Goal: Task Accomplishment & Management: Complete application form

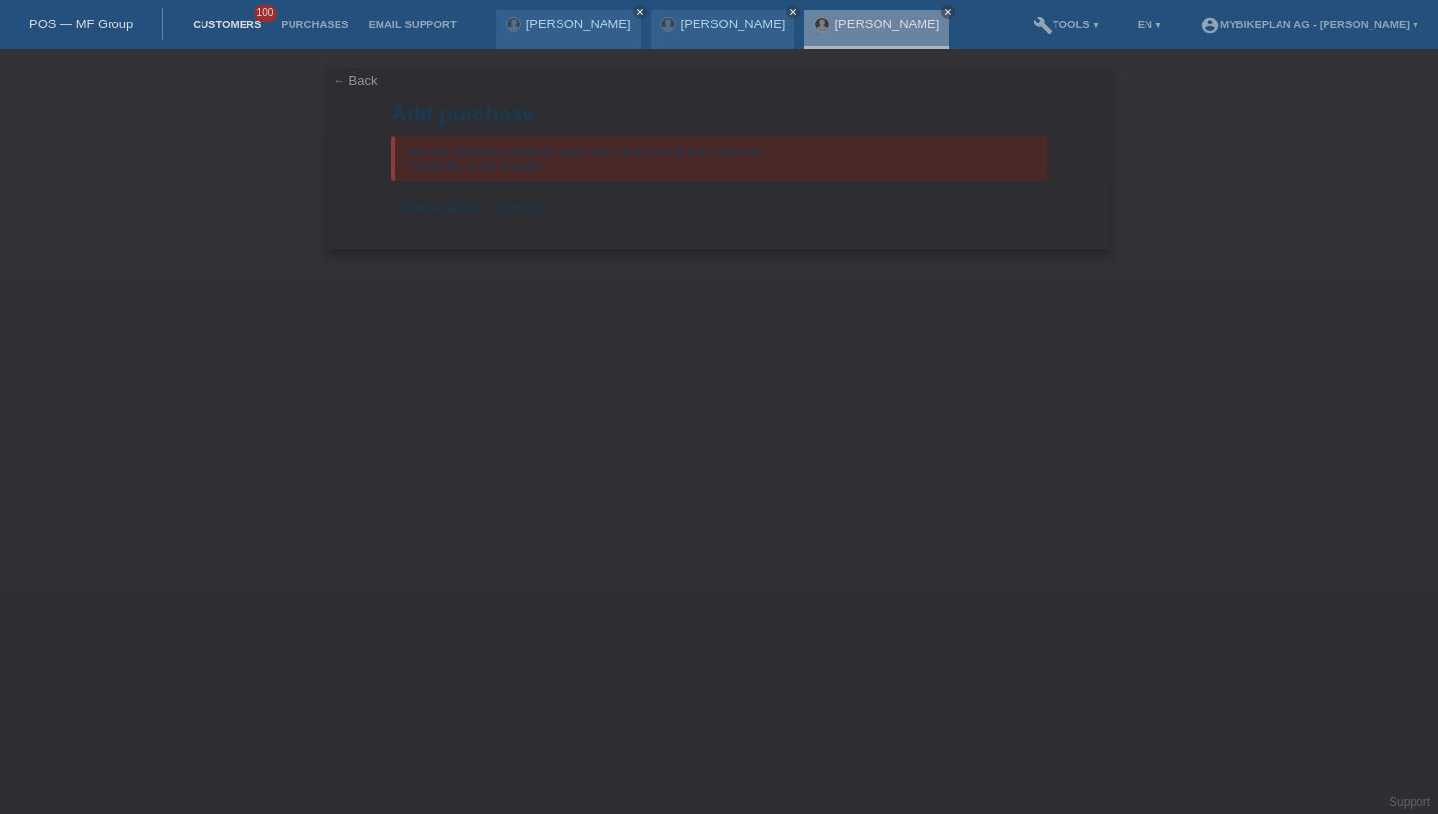
click at [219, 23] on link "Customers" at bounding box center [227, 25] width 88 height 12
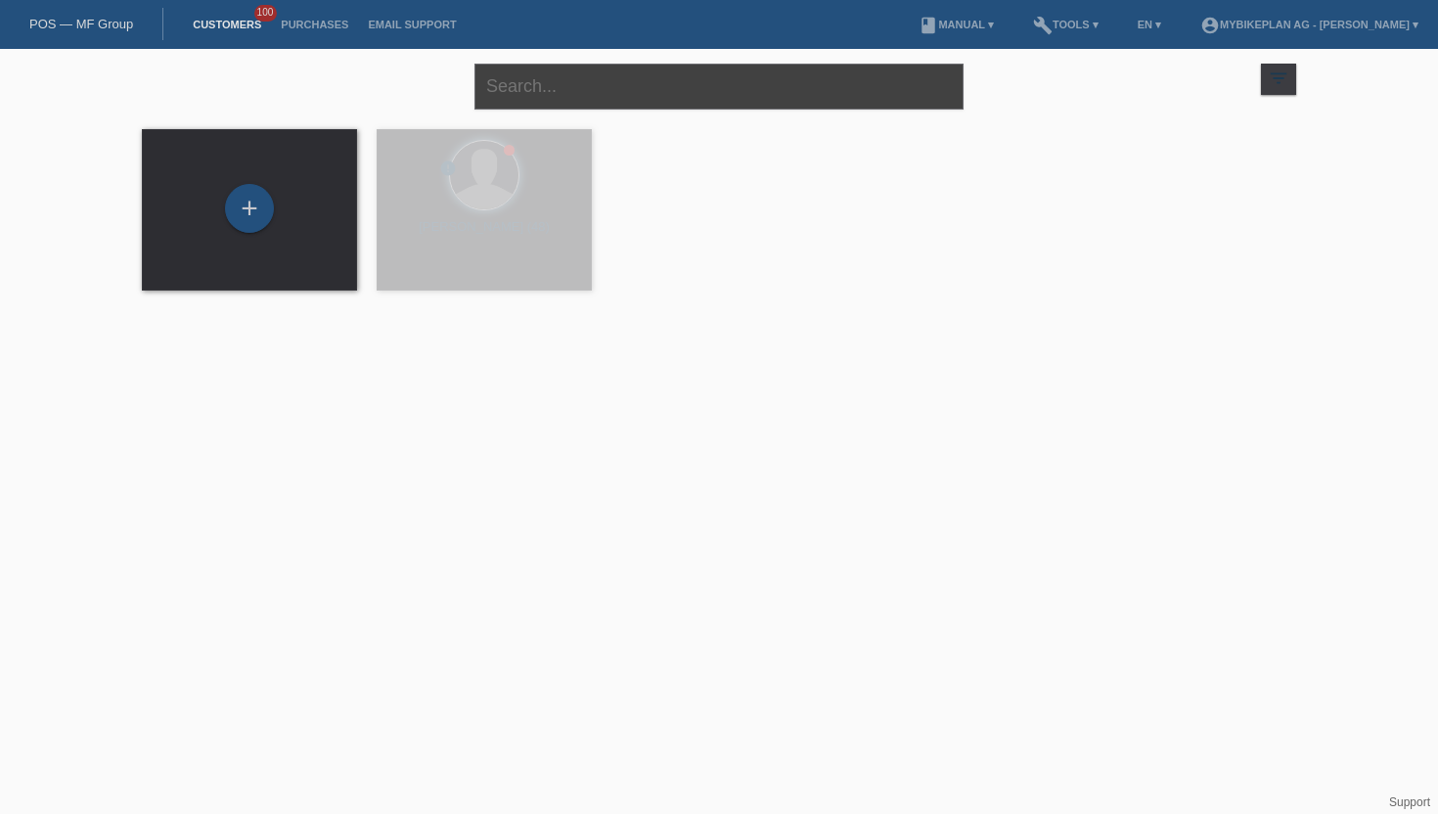
click at [610, 92] on input "text" at bounding box center [718, 87] width 489 height 46
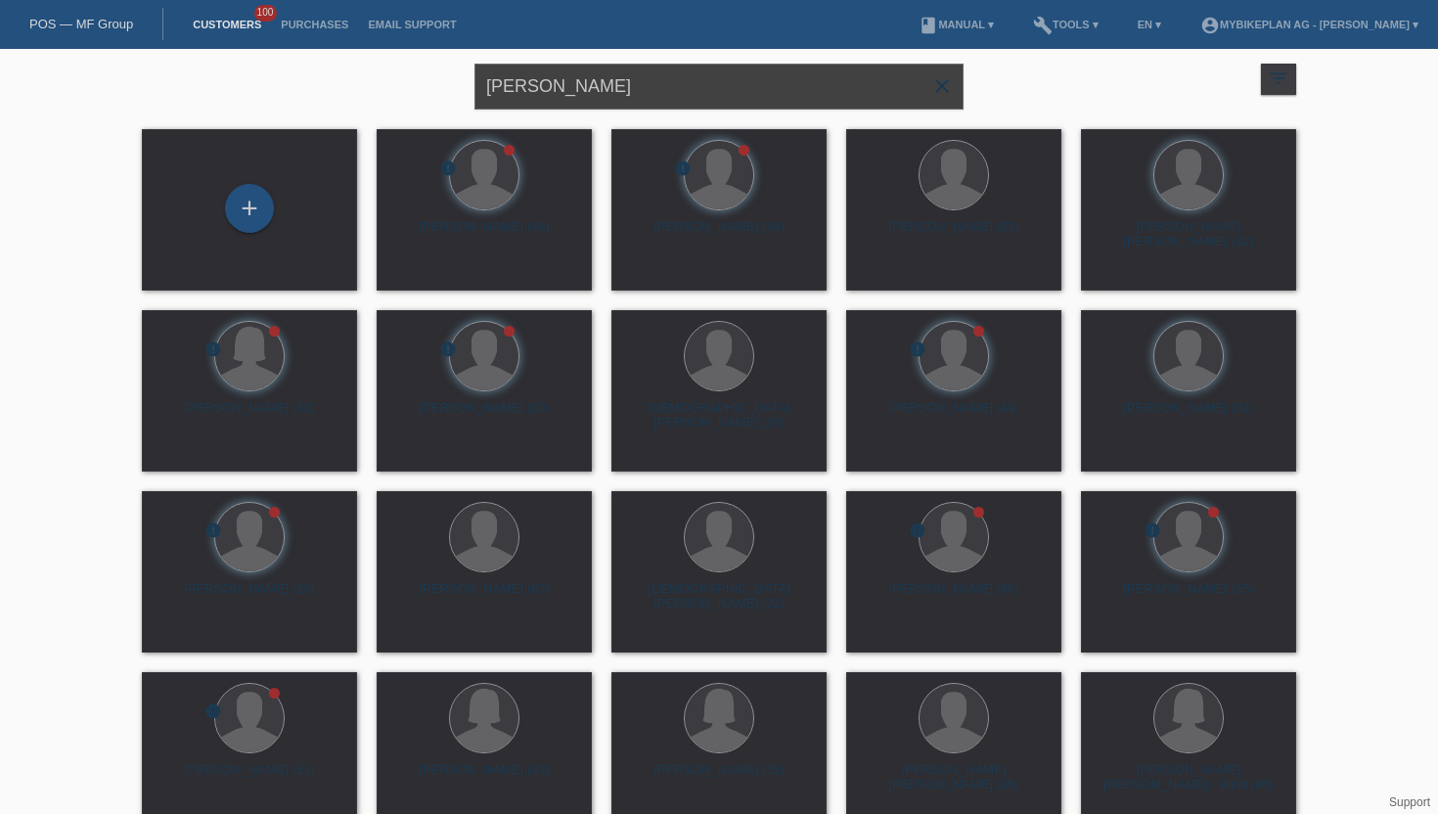
type input "mehmet Cebe"
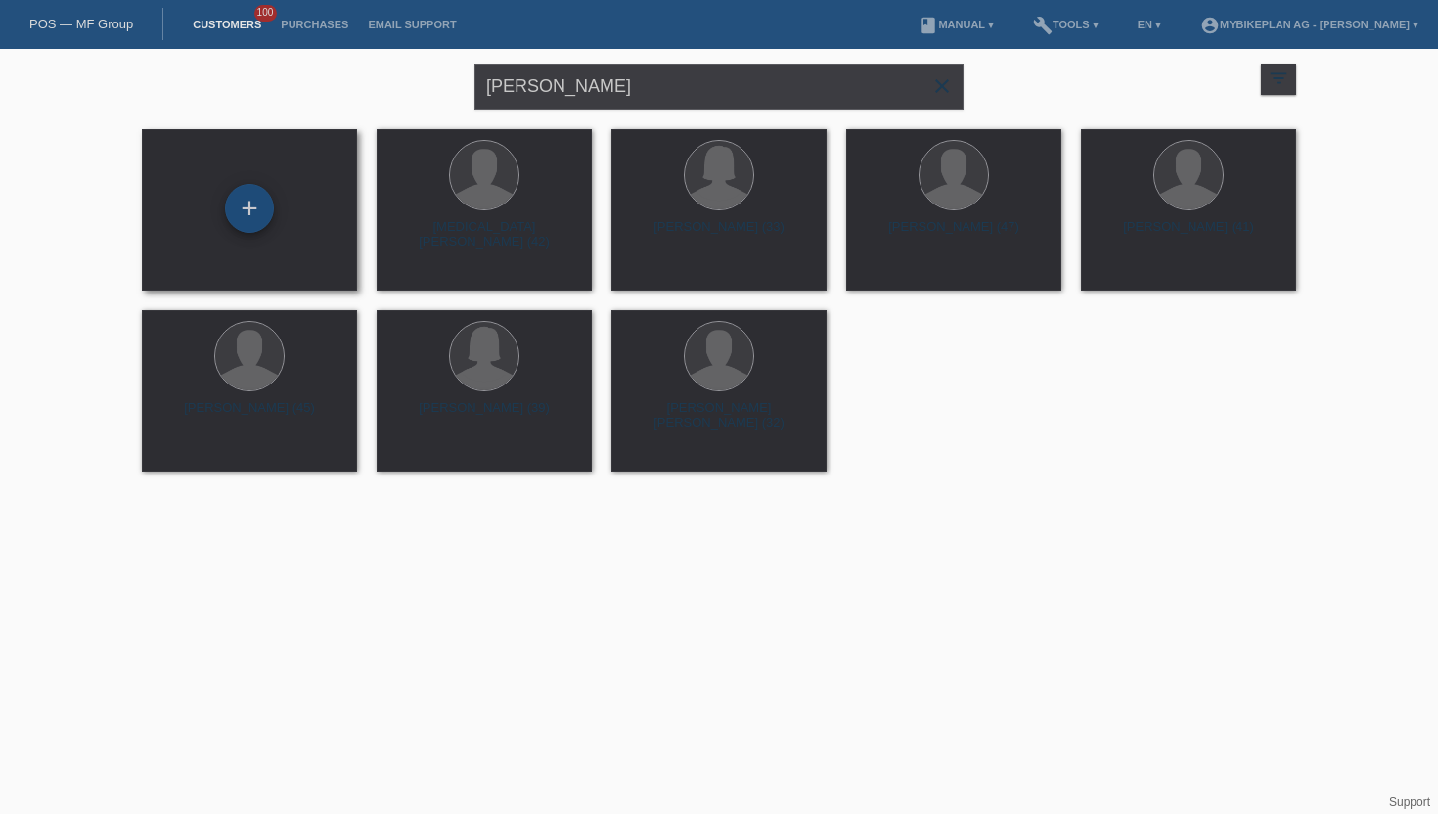
click at [257, 214] on div "+" at bounding box center [249, 208] width 49 height 49
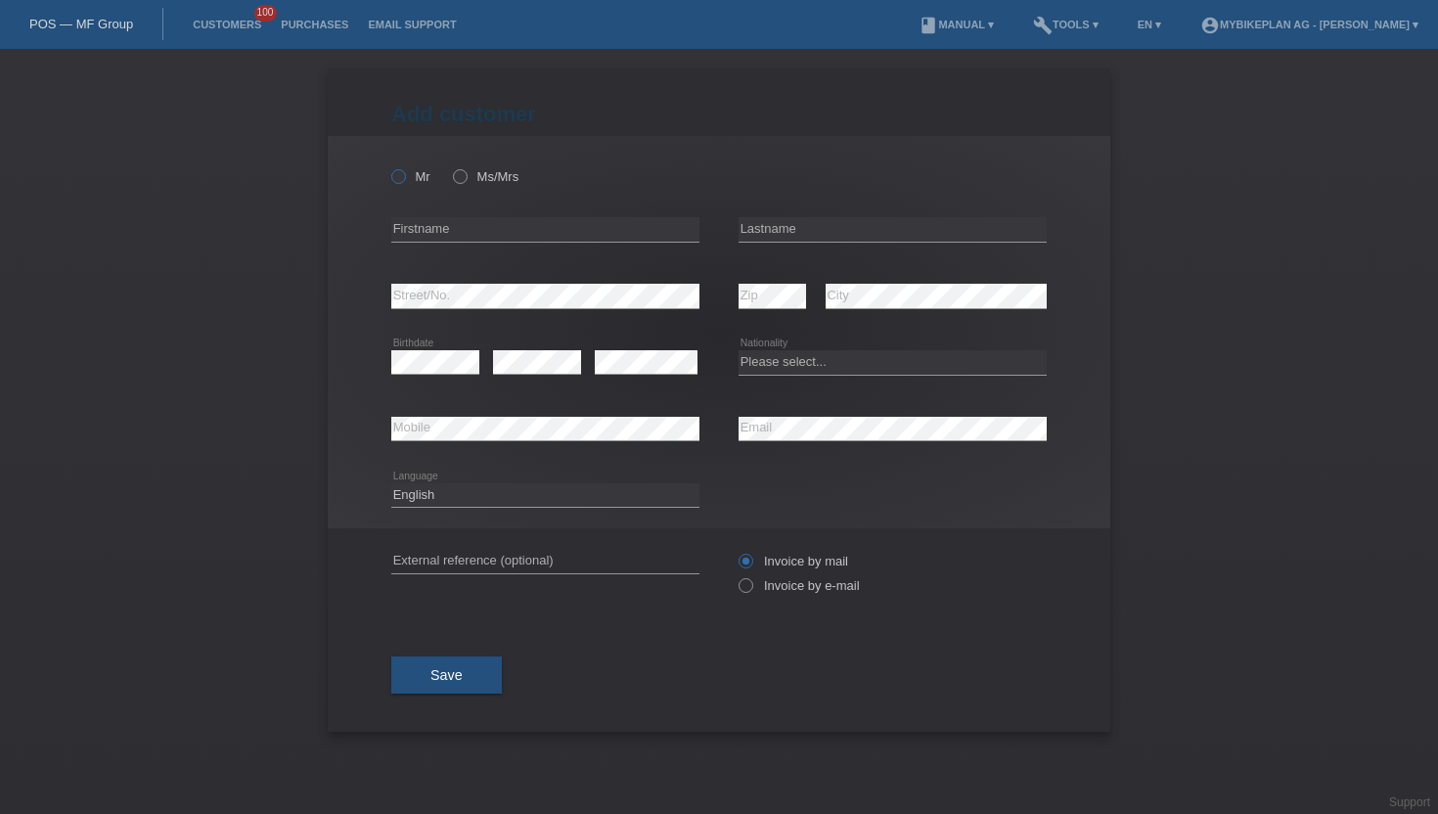
click at [388, 166] on icon at bounding box center [388, 166] width 0 height 0
click at [400, 174] on input "Mr" at bounding box center [397, 175] width 13 height 13
radio input "true"
click at [444, 223] on input "text" at bounding box center [545, 229] width 308 height 24
type input "Mehmet Hamza"
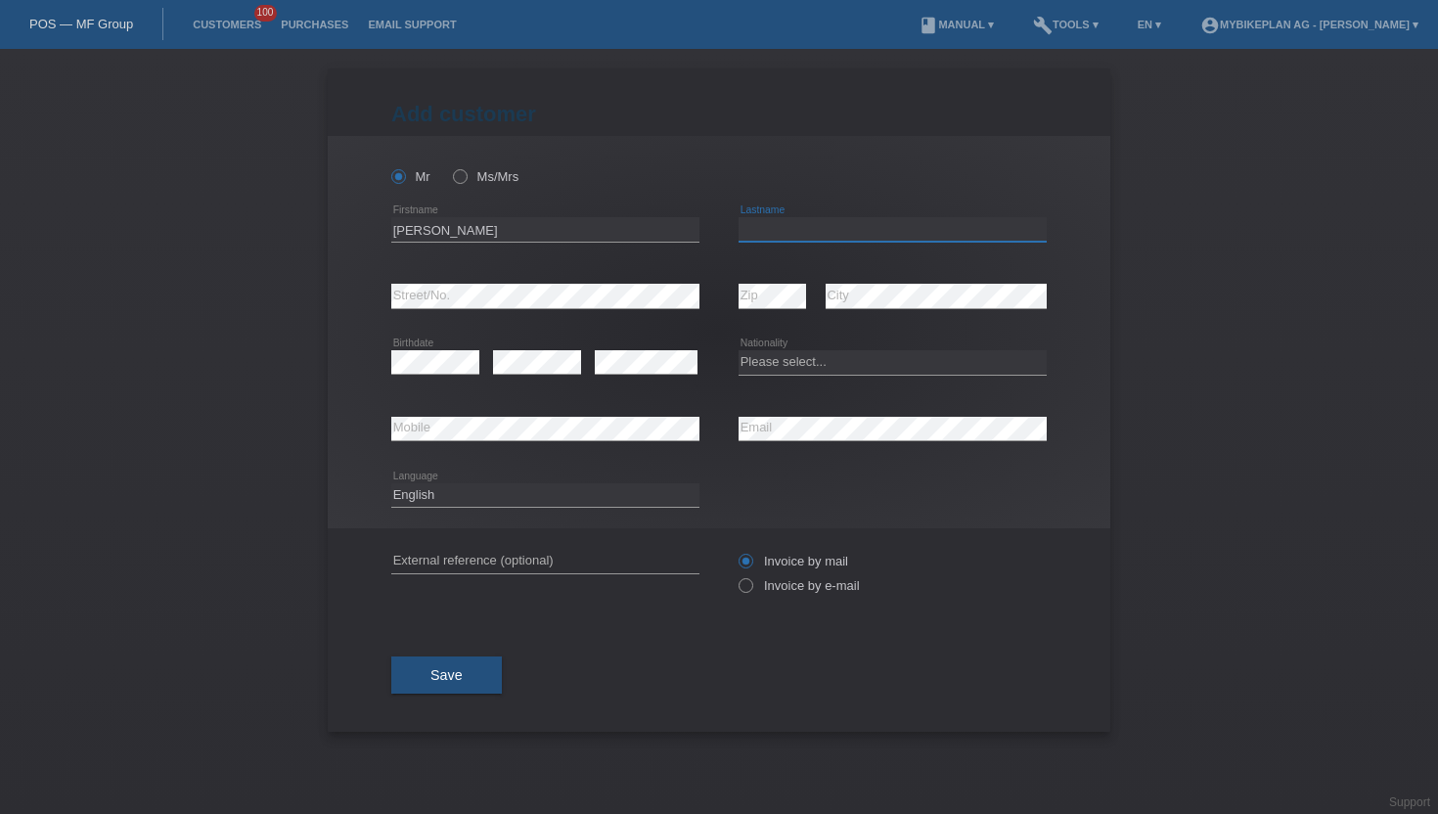
click at [788, 218] on input "text" at bounding box center [893, 229] width 308 height 24
type input "Cebe"
click at [411, 310] on div "error Street/No." at bounding box center [545, 296] width 308 height 67
click at [425, 377] on div "error Birthdate" at bounding box center [435, 363] width 88 height 67
click at [225, 29] on link "Customers" at bounding box center [227, 25] width 88 height 12
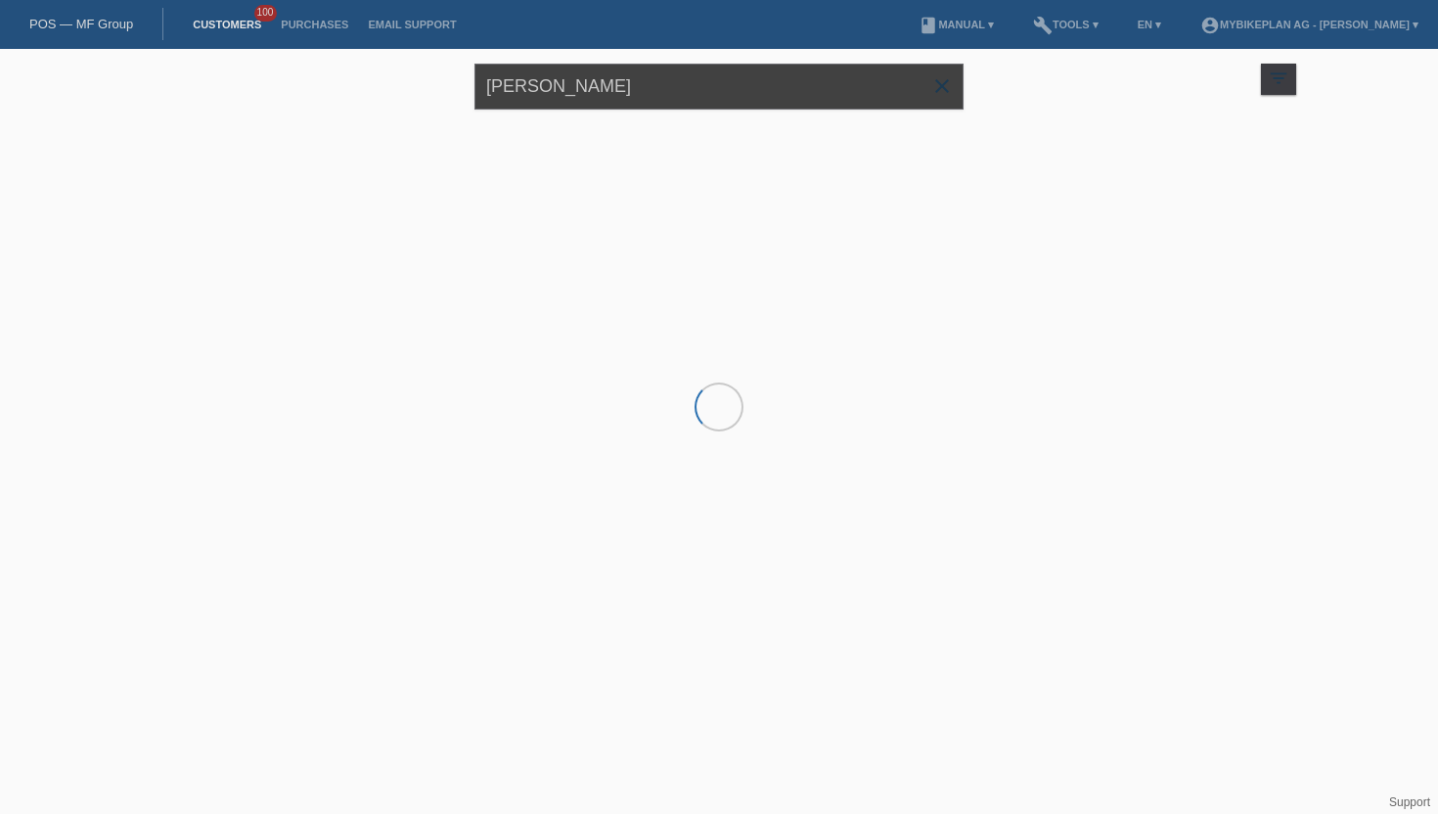
click at [562, 96] on input "mehmet Cebe" at bounding box center [718, 87] width 489 height 46
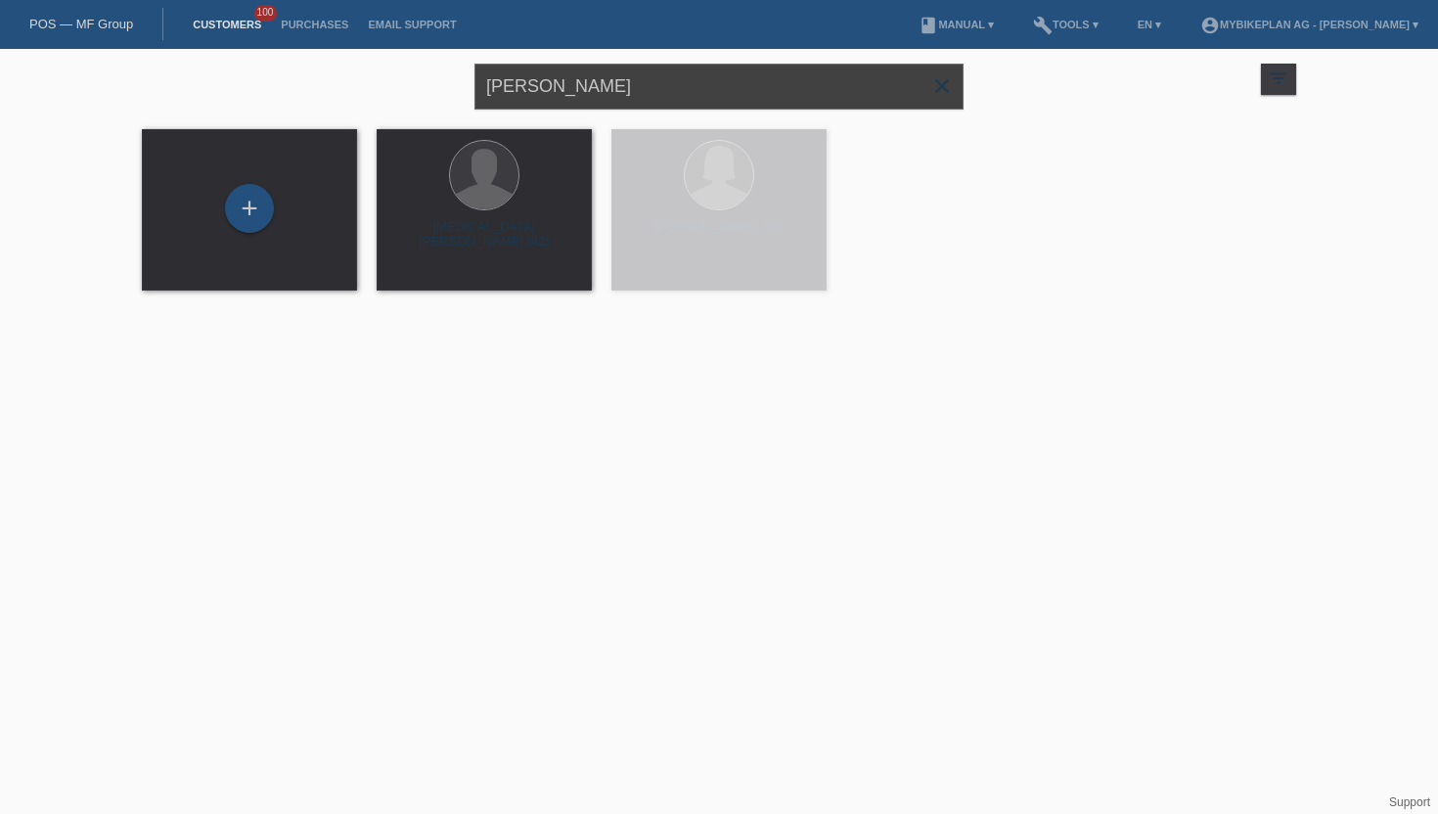
click at [562, 96] on input "[PERSON_NAME]" at bounding box center [718, 87] width 489 height 46
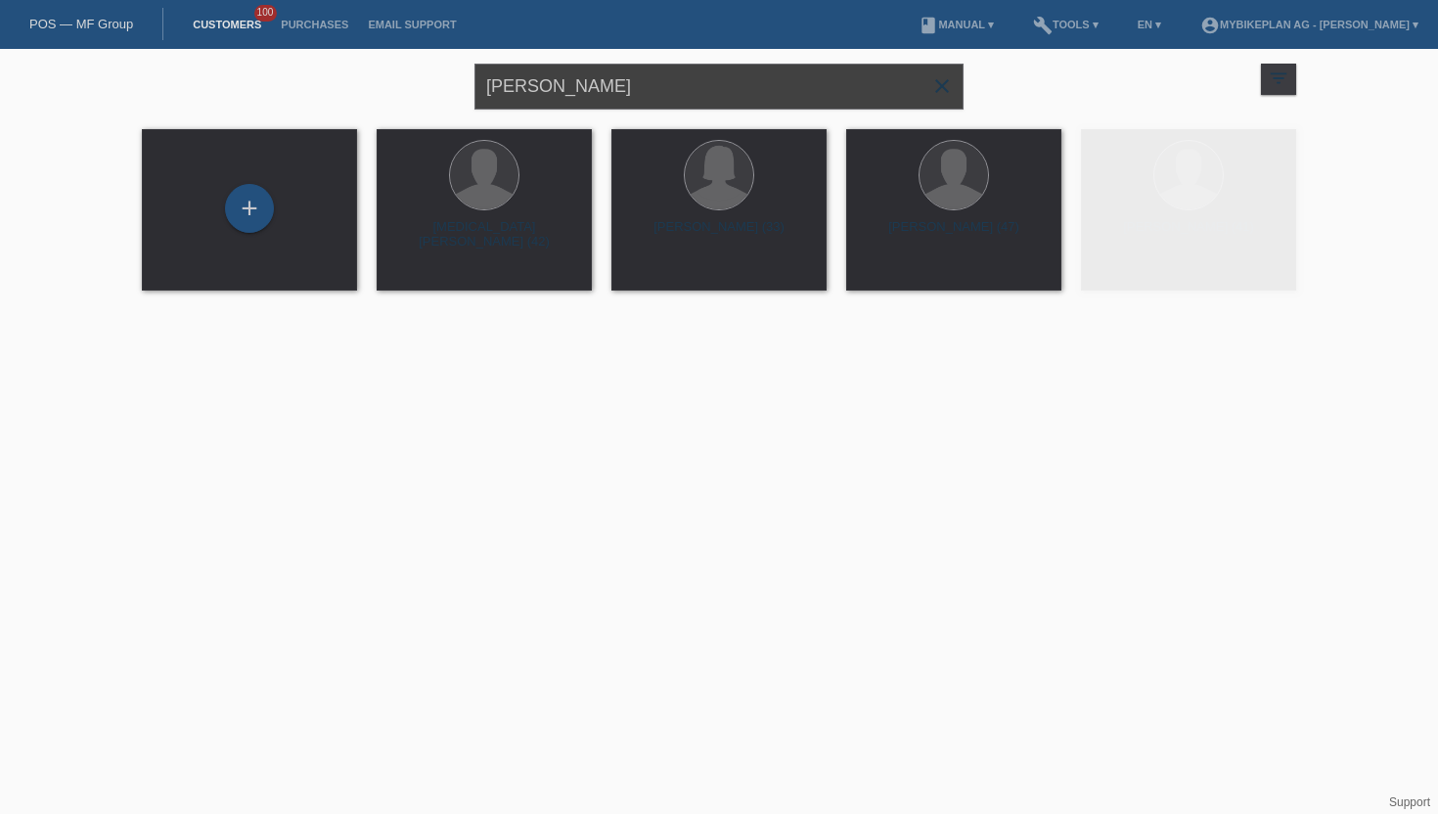
click at [562, 96] on input "[PERSON_NAME]" at bounding box center [718, 87] width 489 height 46
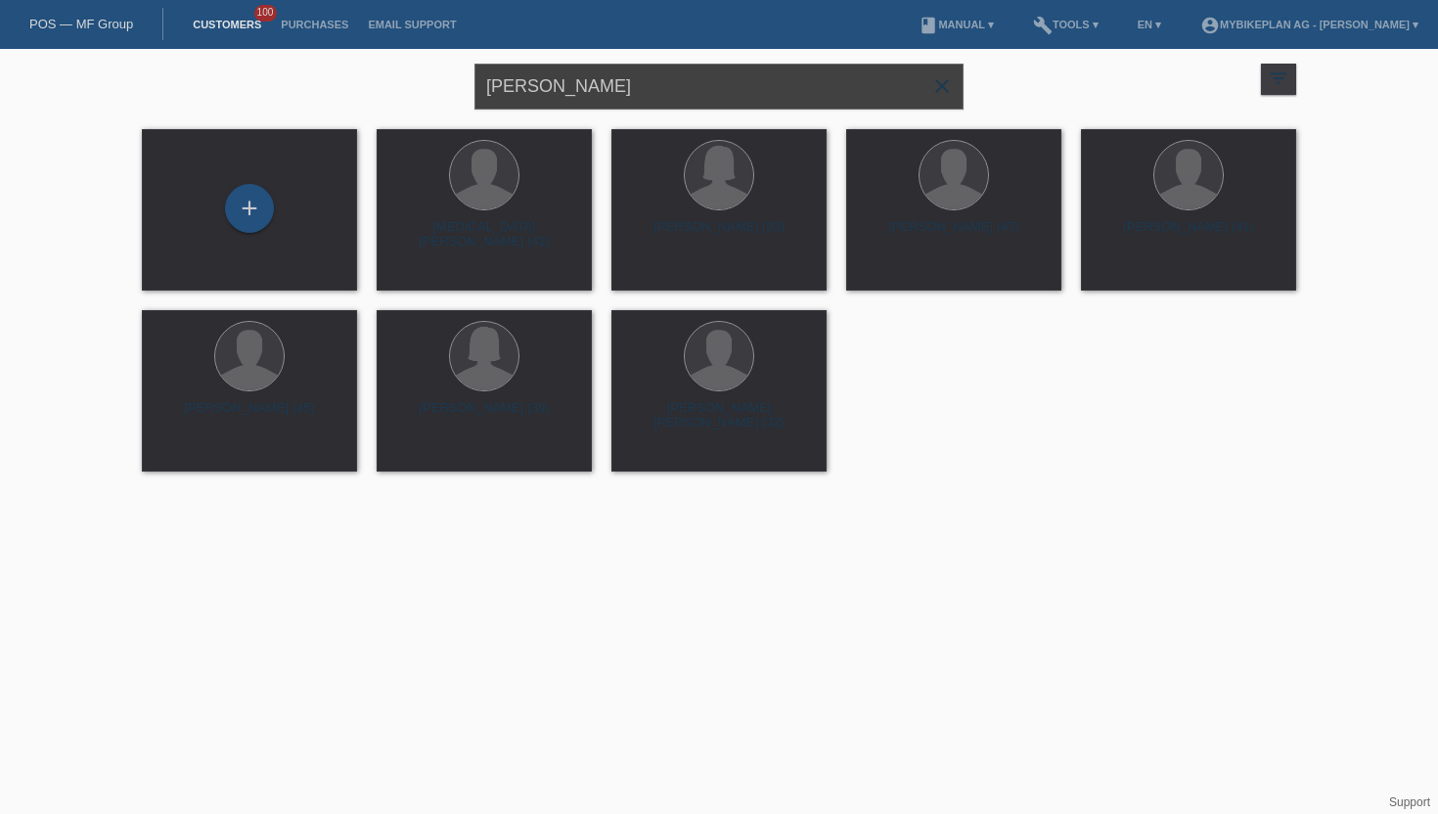
type input "David Biyiha"
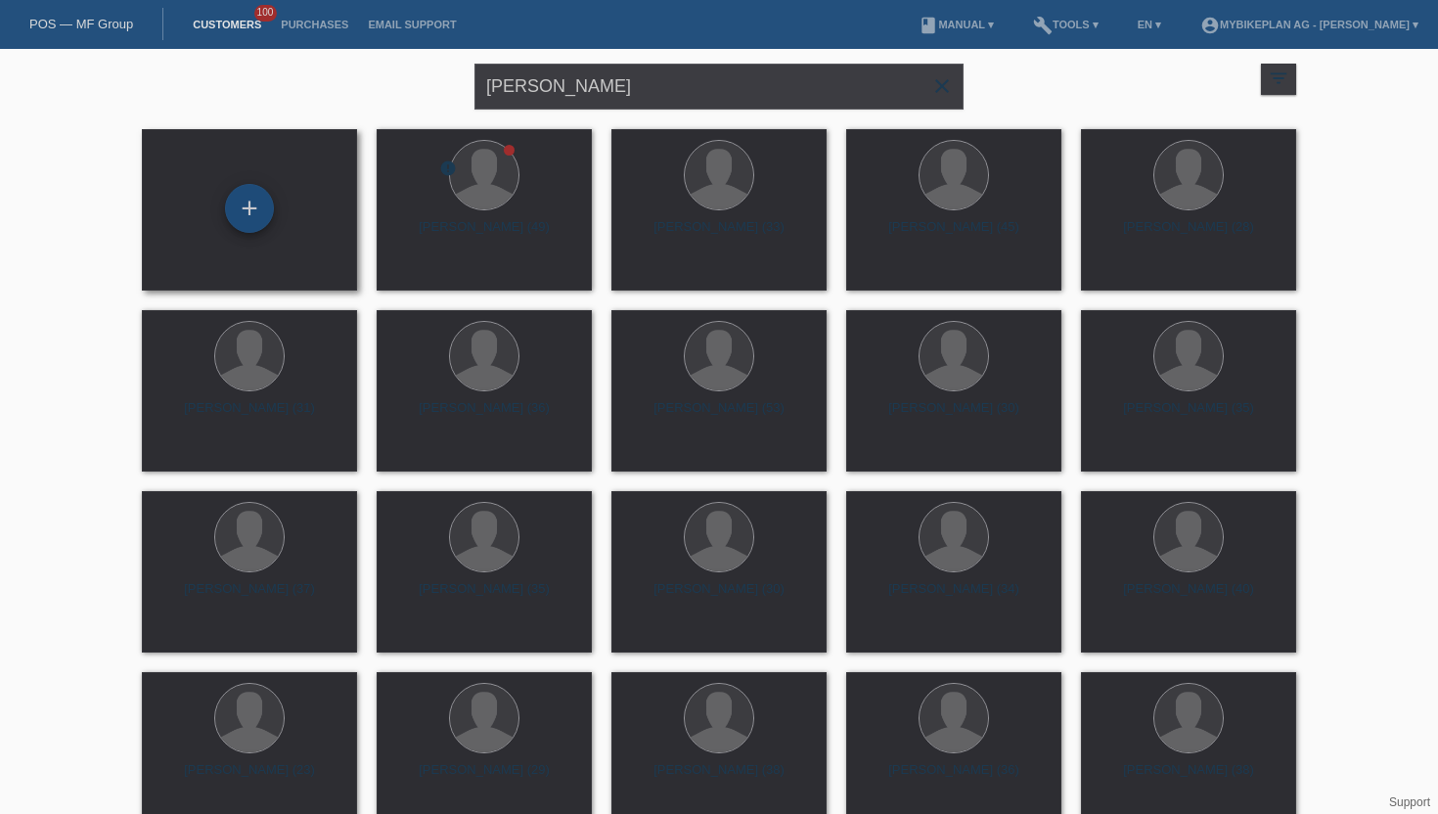
click at [226, 205] on div "+" at bounding box center [249, 208] width 47 height 33
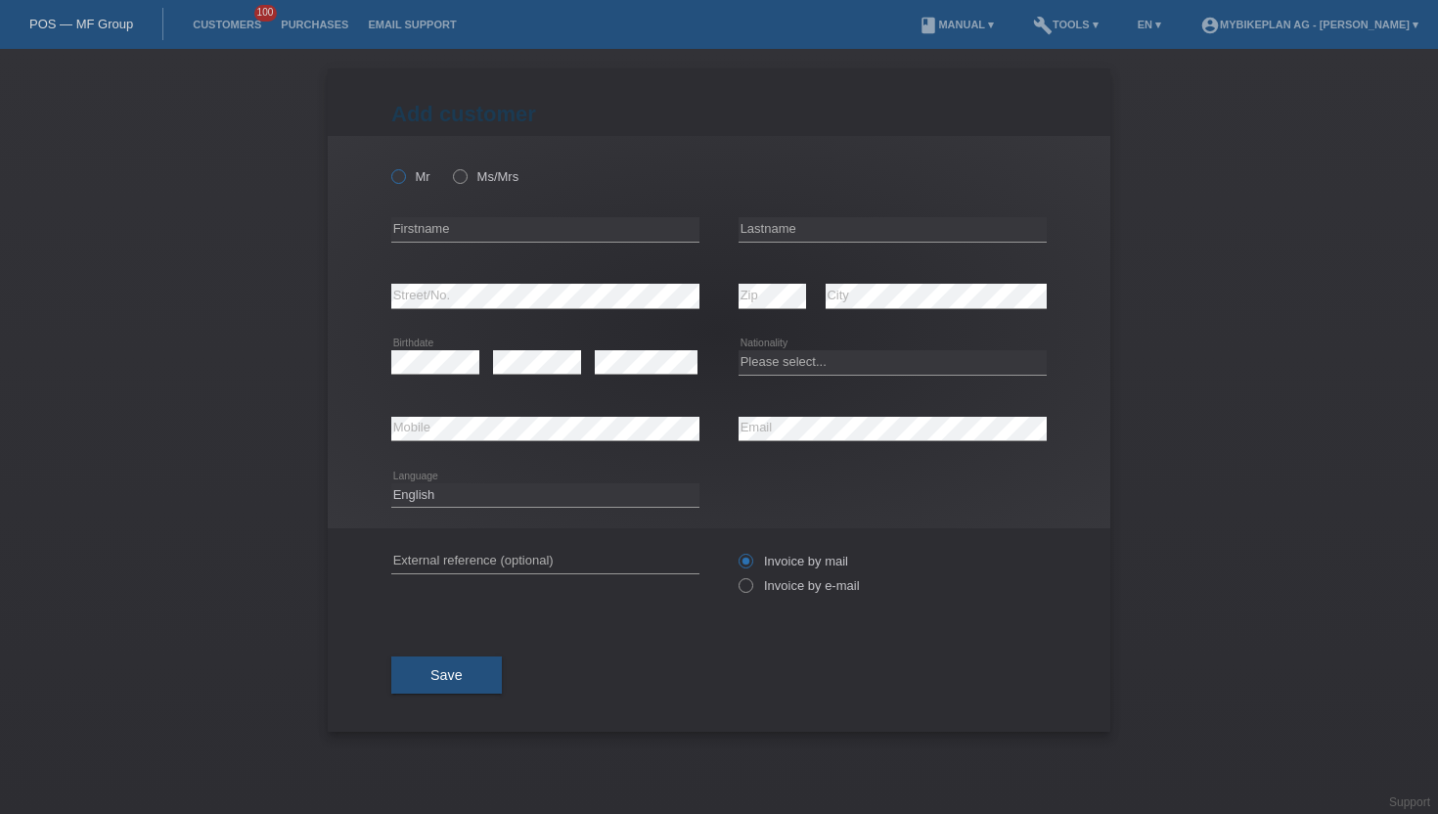
click at [407, 176] on label "Mr" at bounding box center [410, 176] width 39 height 15
click at [404, 176] on input "Mr" at bounding box center [397, 175] width 13 height 13
radio input "true"
click at [419, 216] on div "error Firstname" at bounding box center [545, 230] width 308 height 67
click at [484, 232] on input "text" at bounding box center [545, 229] width 308 height 24
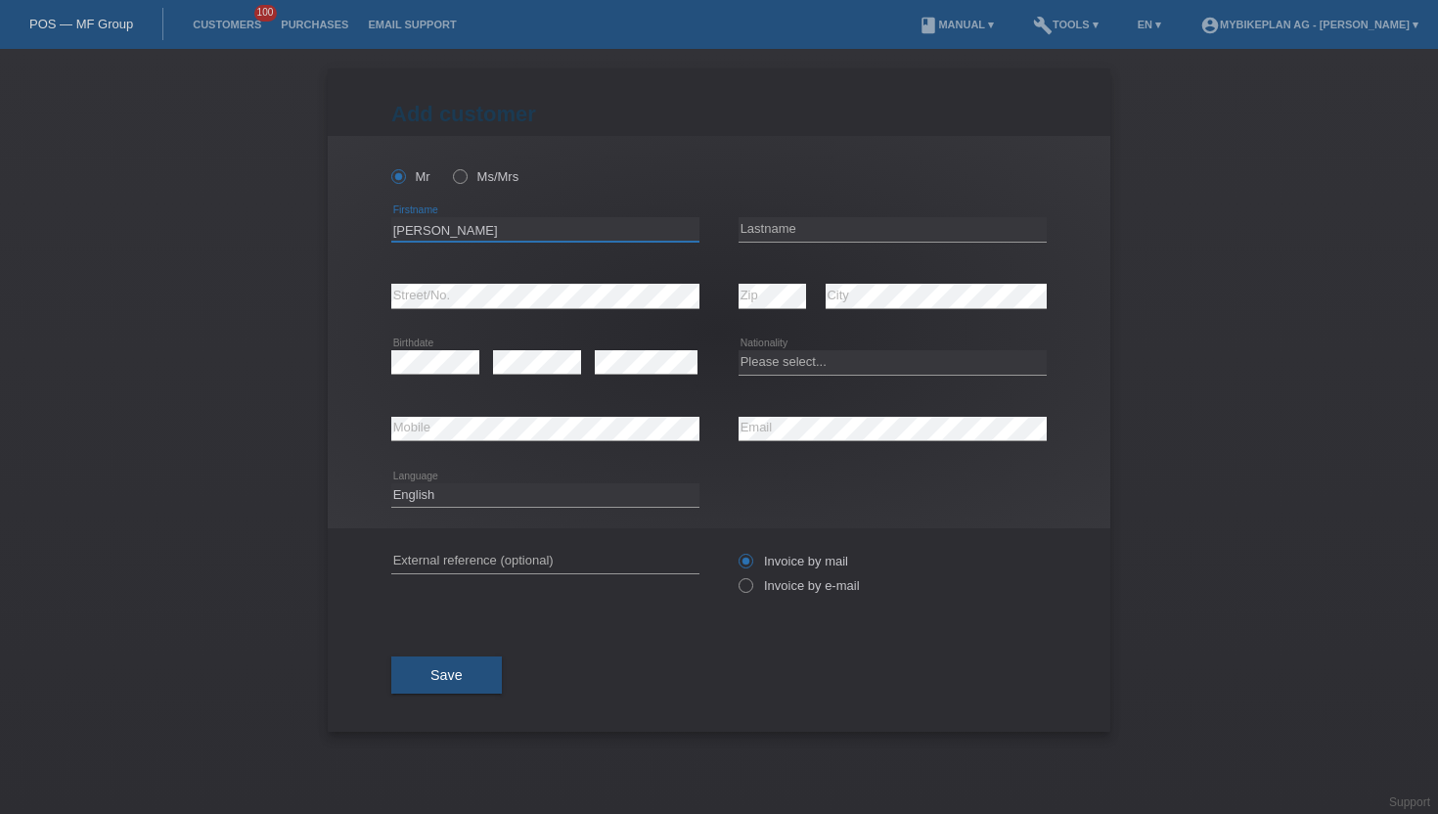
type input "[PERSON_NAME]"
click at [773, 227] on input "text" at bounding box center [893, 229] width 308 height 24
type input "Biyiha"
click at [781, 369] on select "Please select... Switzerland Austria Germany Liechtenstein ------------ Afghani…" at bounding box center [893, 361] width 308 height 23
select select "CH"
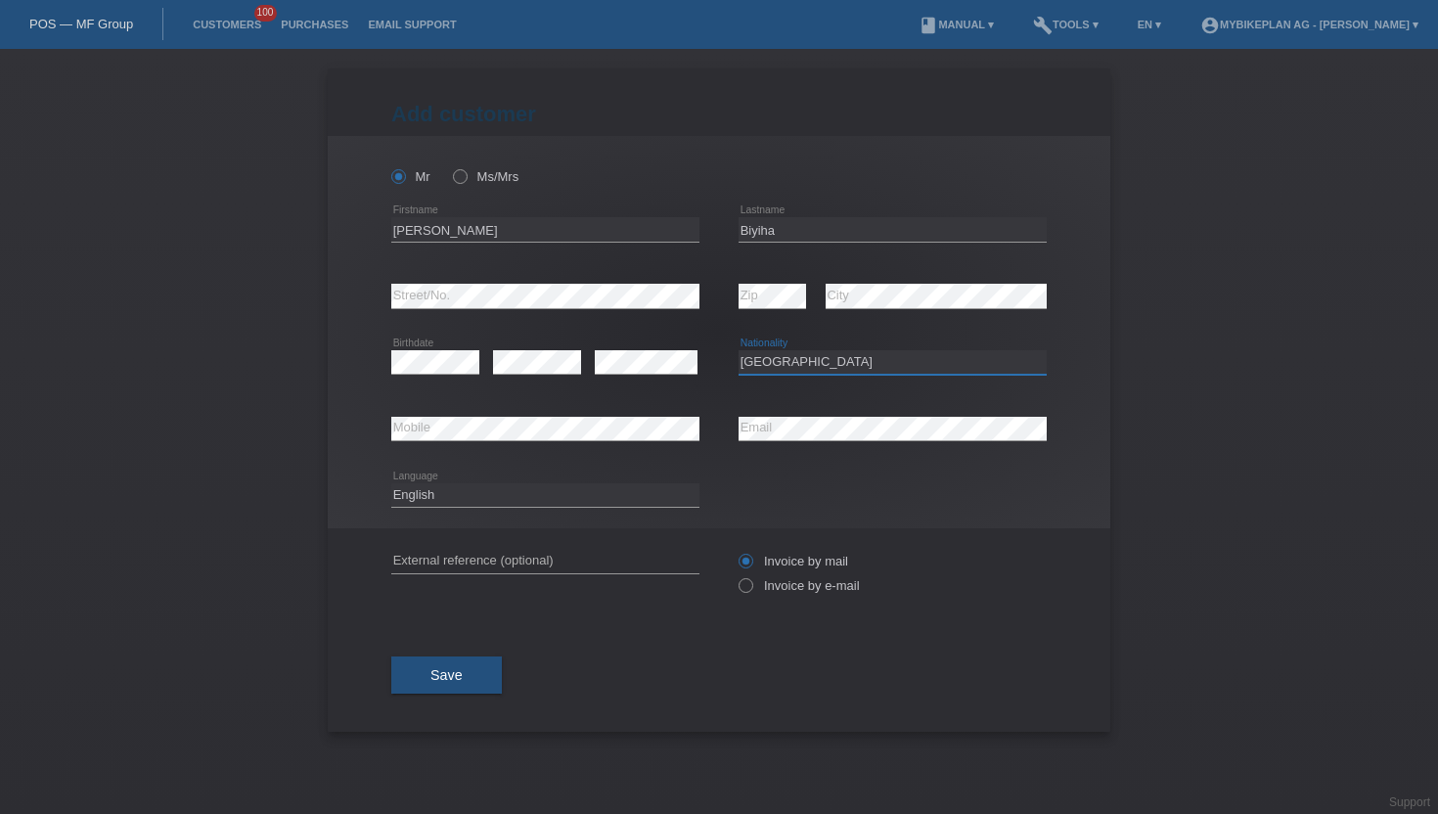
click at [739, 351] on select "Please select... Switzerland Austria Germany Liechtenstein ------------ Afghani…" at bounding box center [893, 361] width 308 height 23
click at [467, 486] on select "Deutsch Français Italiano English" at bounding box center [545, 494] width 308 height 23
select select "de"
click at [391, 483] on select "Deutsch Français Italiano English" at bounding box center [545, 494] width 308 height 23
click at [840, 586] on label "Invoice by e-mail" at bounding box center [799, 585] width 121 height 15
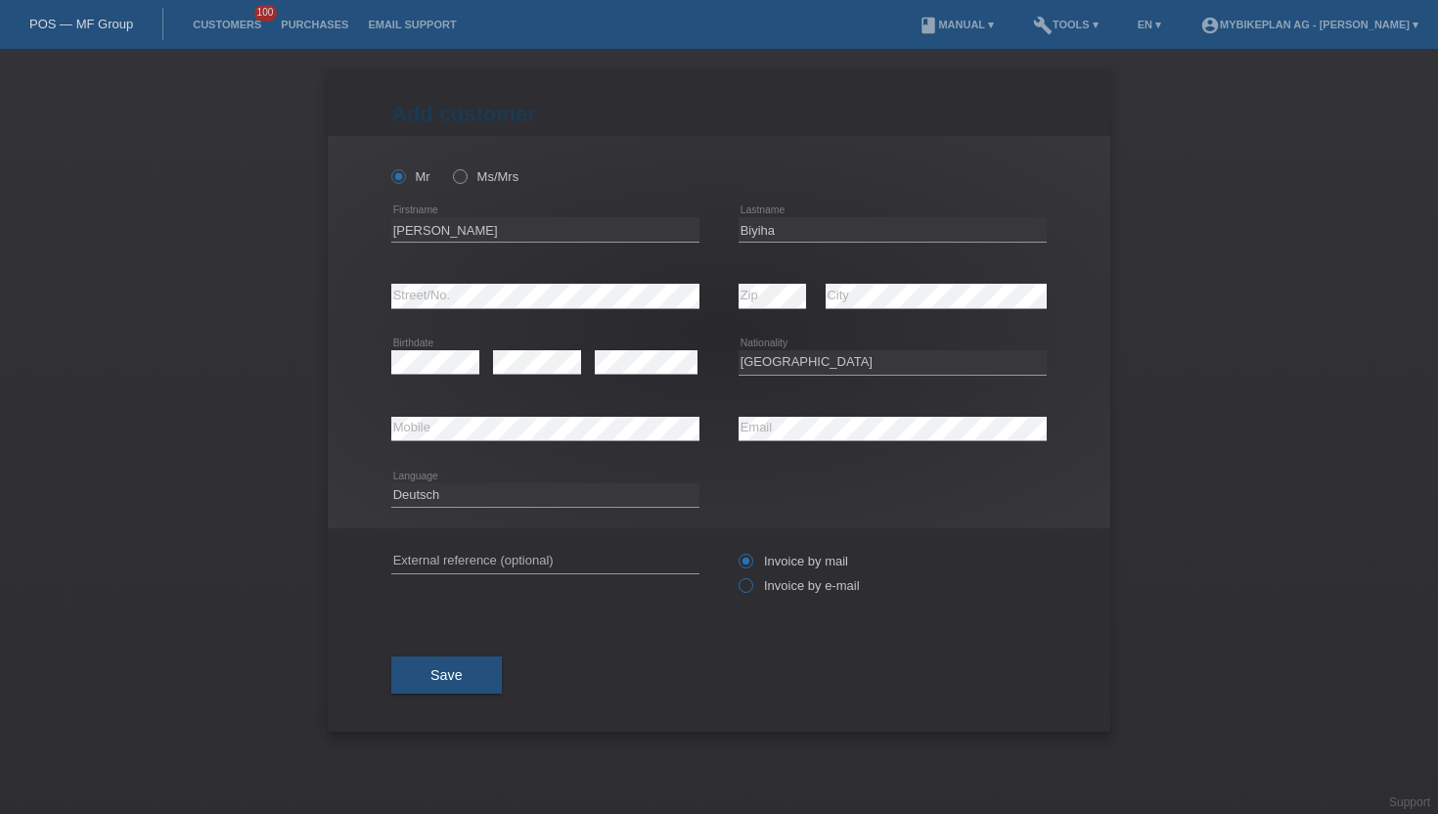
click at [751, 586] on input "Invoice by e-mail" at bounding box center [745, 590] width 13 height 24
radio input "true"
click at [431, 659] on button "Save" at bounding box center [446, 674] width 111 height 37
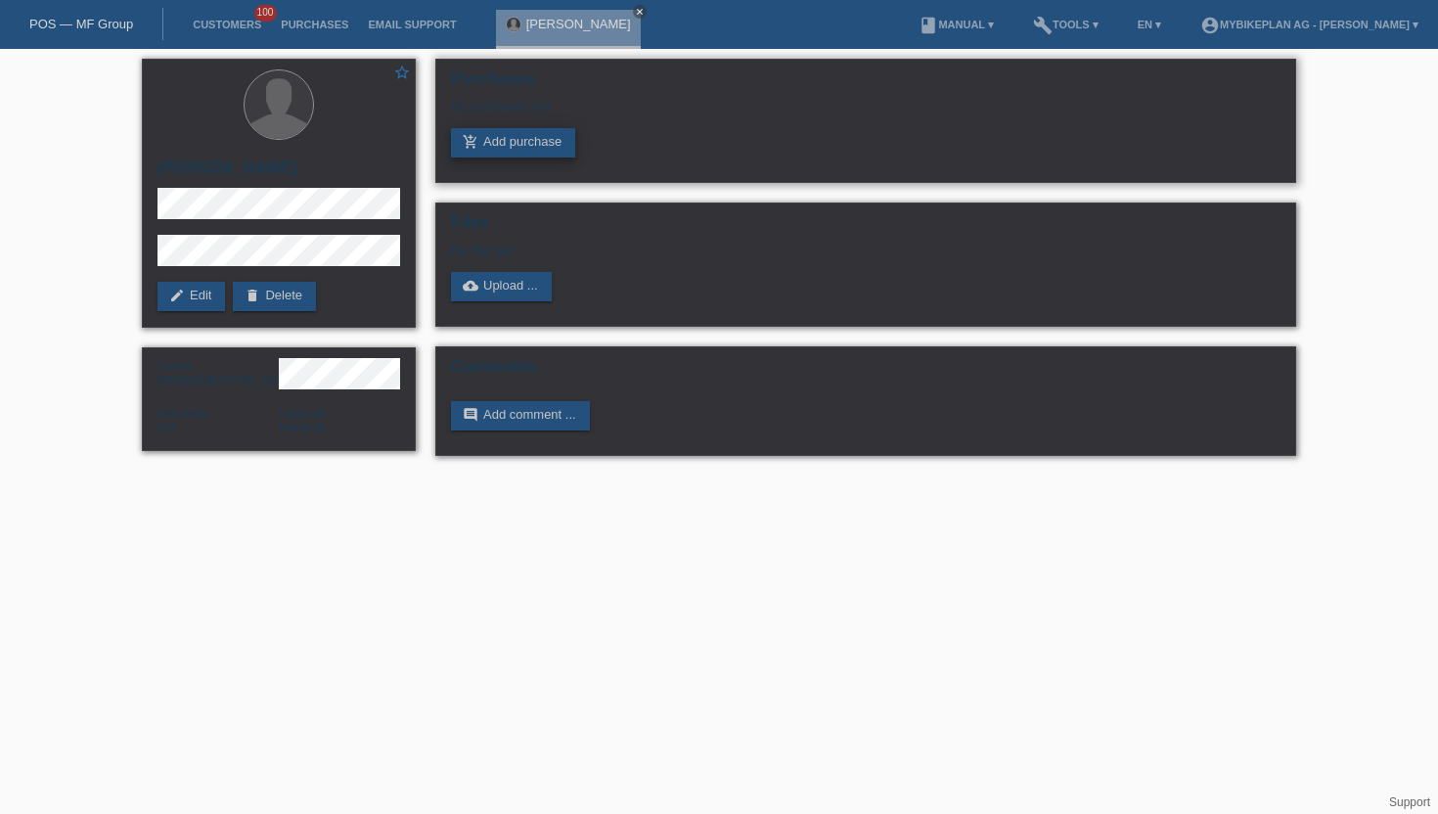
click at [492, 152] on link "add_shopping_cart Add purchase" at bounding box center [513, 142] width 124 height 29
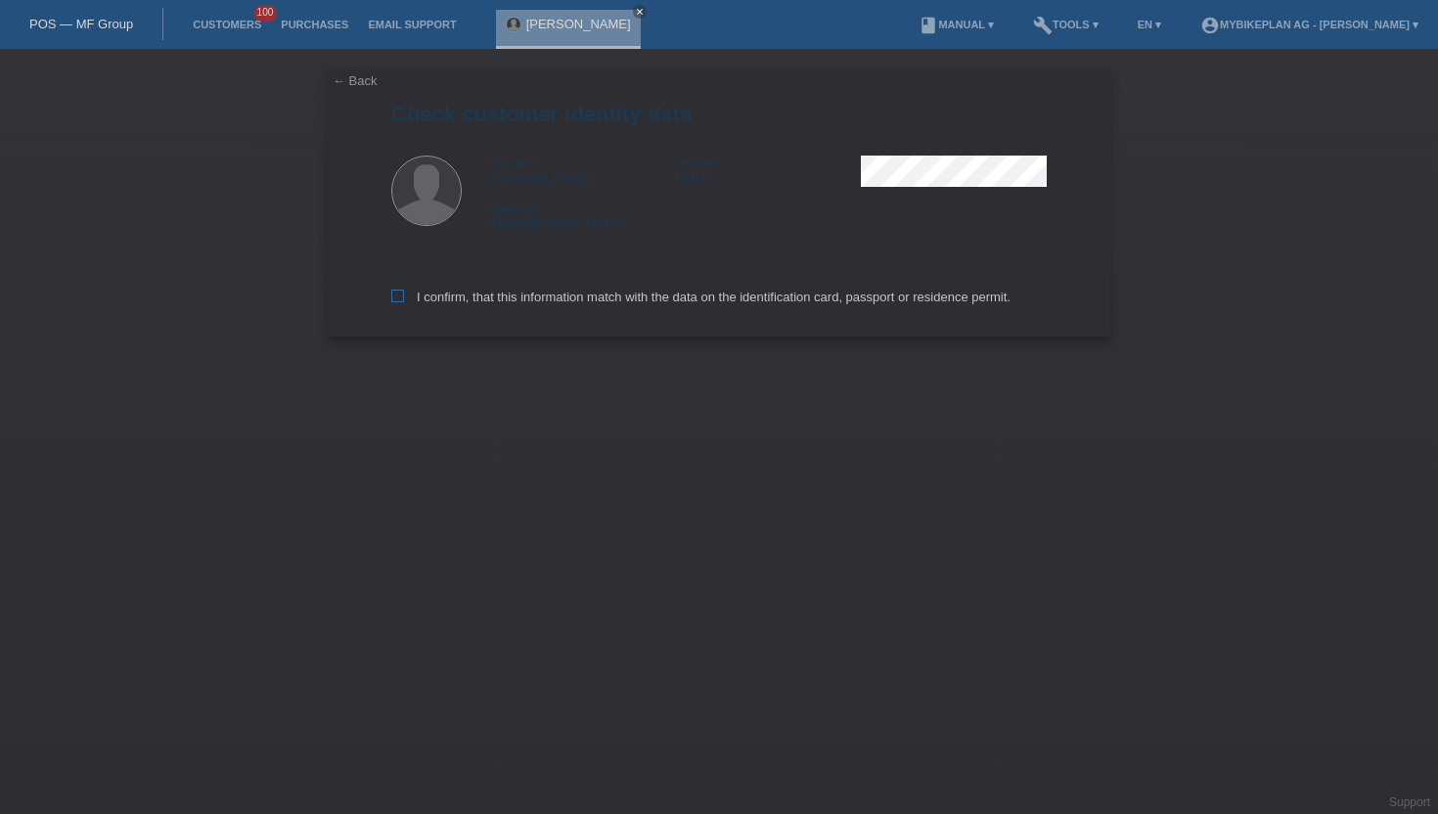
click at [580, 294] on label "I confirm, that this information match with the data on the identification card…" at bounding box center [700, 297] width 619 height 15
click at [404, 294] on input "I confirm, that this information match with the data on the identification card…" at bounding box center [397, 296] width 13 height 13
checkbox input "true"
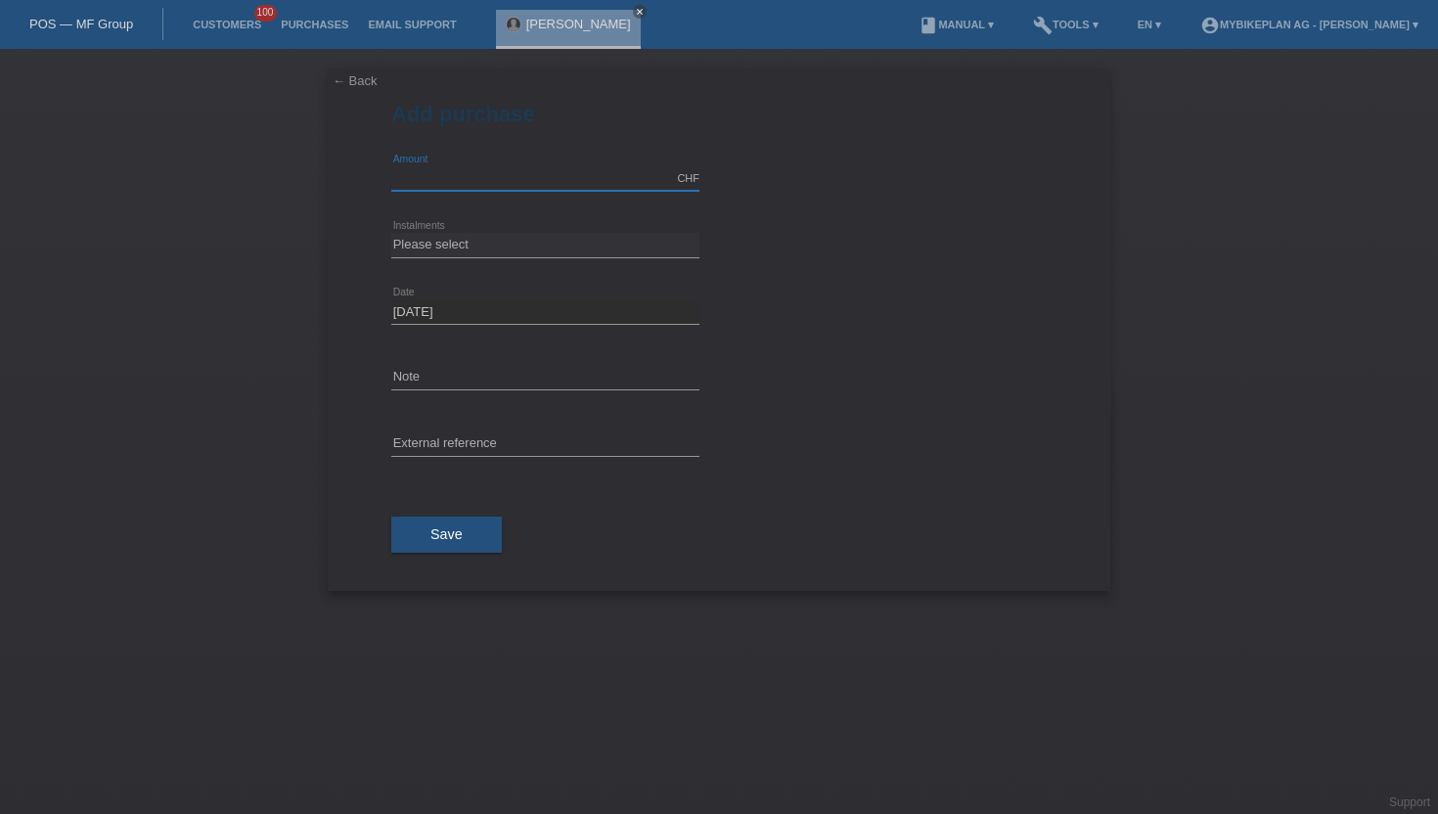
click at [604, 177] on input "text" at bounding box center [545, 178] width 308 height 24
type input "4490.00"
click at [446, 246] on select "Please select 6 instalments 12 instalments 18 instalments 24 instalments 36 ins…" at bounding box center [545, 244] width 308 height 23
select select "486"
click at [391, 233] on select "Please select 6 instalments 12 instalments 18 instalments 24 instalments 36 ins…" at bounding box center [545, 244] width 308 height 23
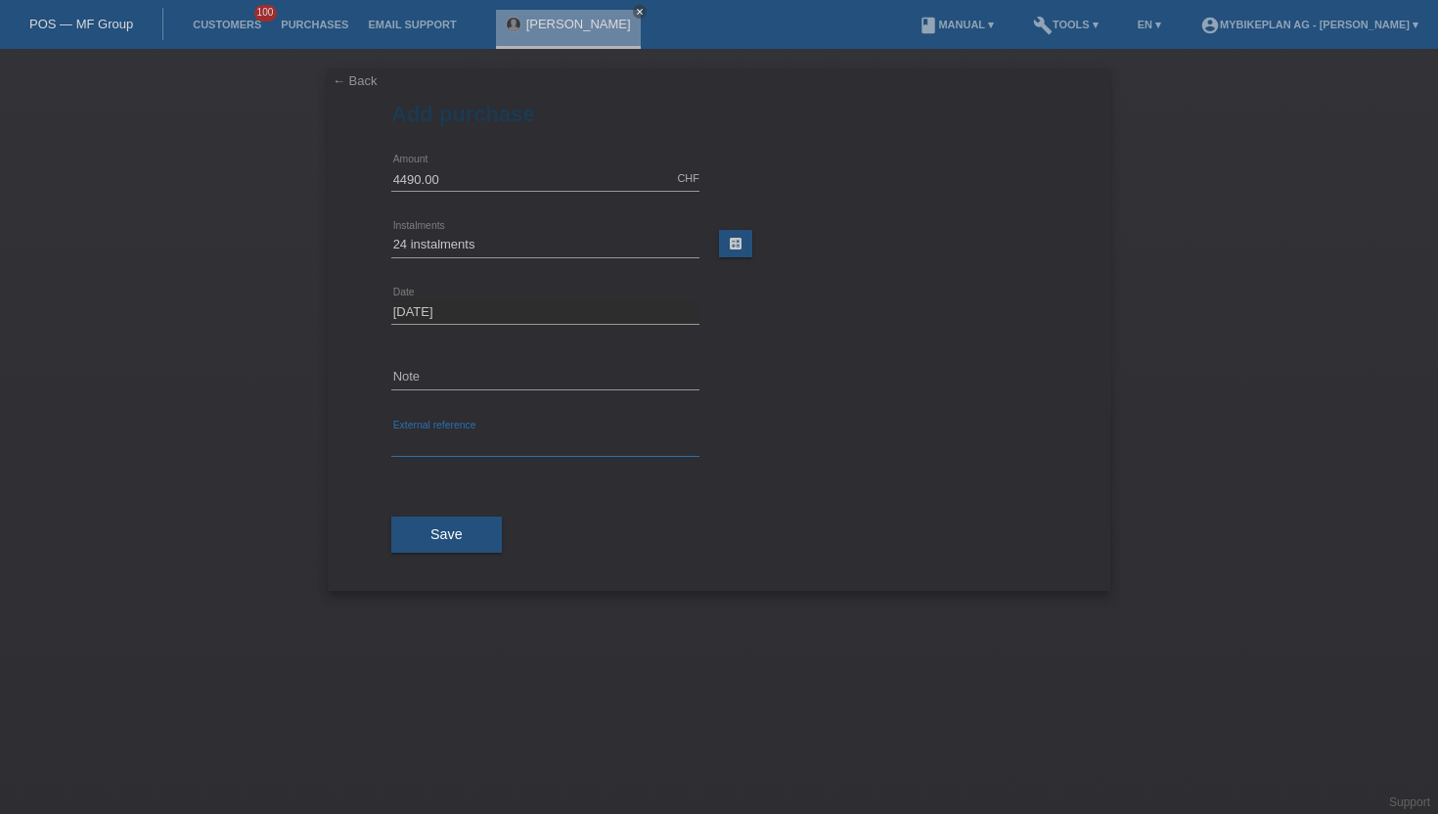
click at [507, 441] on input "text" at bounding box center [545, 444] width 308 height 24
paste input "44912491627"
type input "44912491627"
click at [493, 559] on div "Save" at bounding box center [718, 534] width 655 height 113
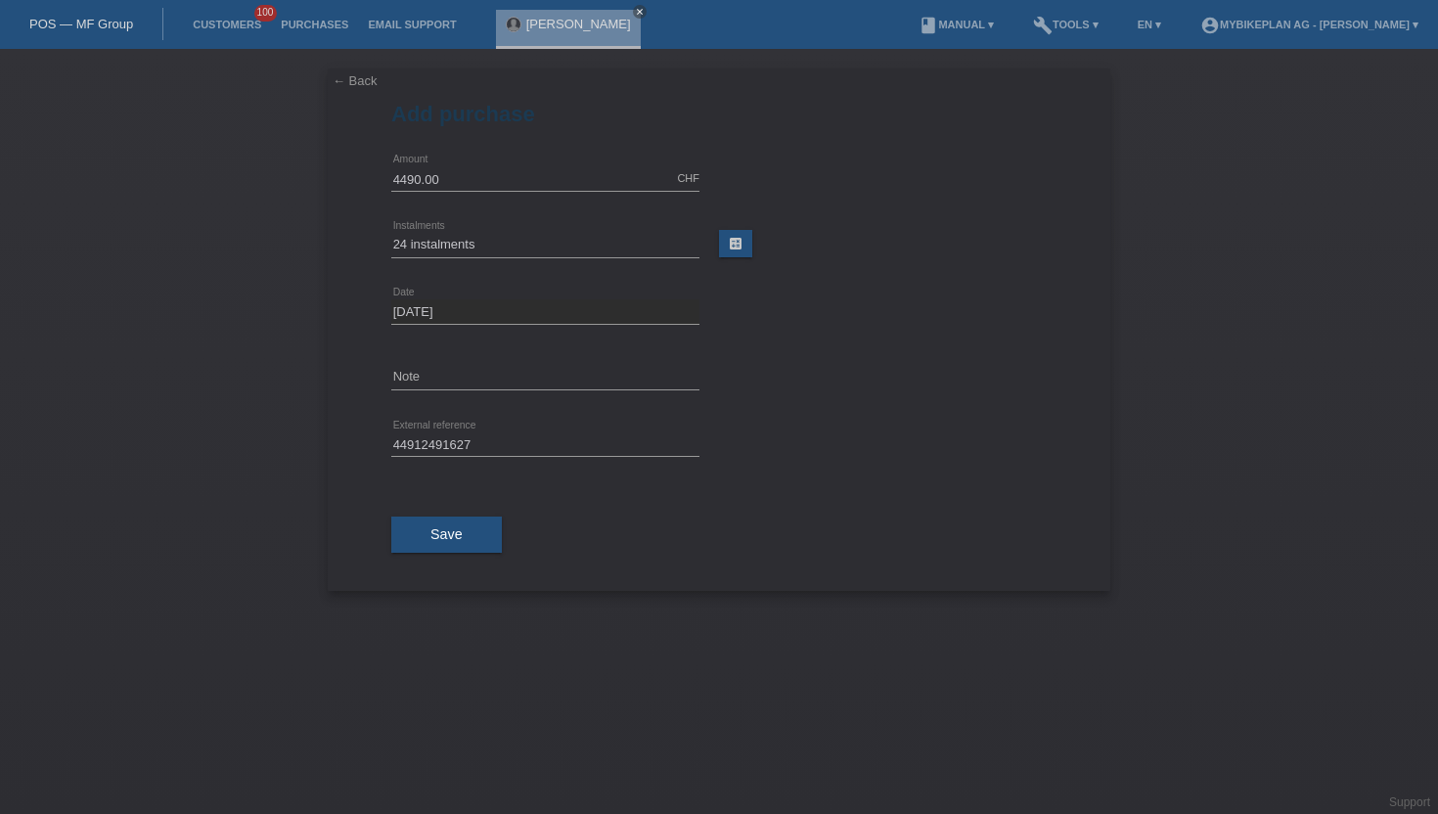
click at [493, 556] on div "Save" at bounding box center [718, 534] width 655 height 113
click at [488, 540] on button "Save" at bounding box center [446, 535] width 111 height 37
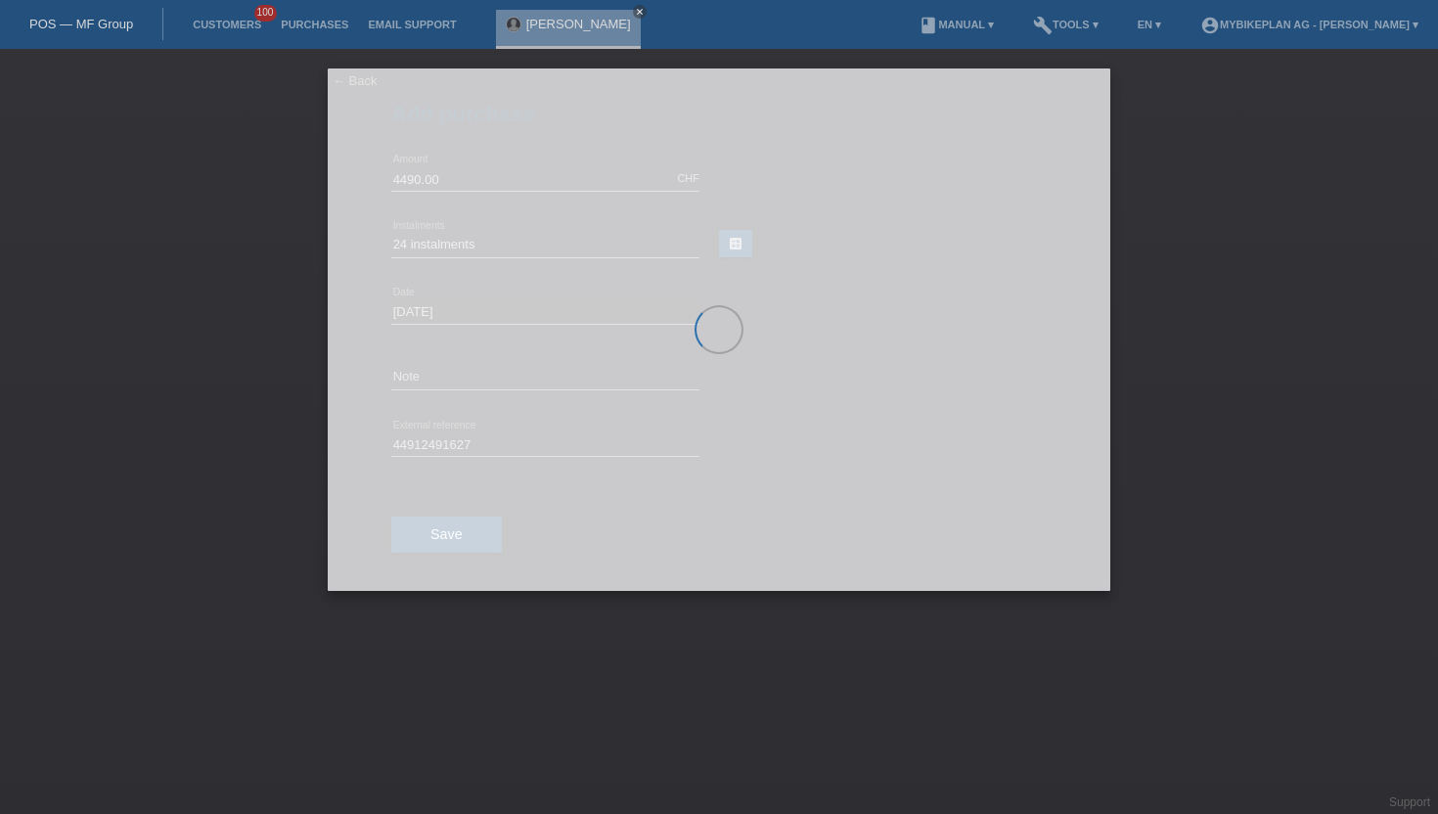
click at [847, 580] on div at bounding box center [719, 329] width 783 height 522
